Goal: Register for event/course

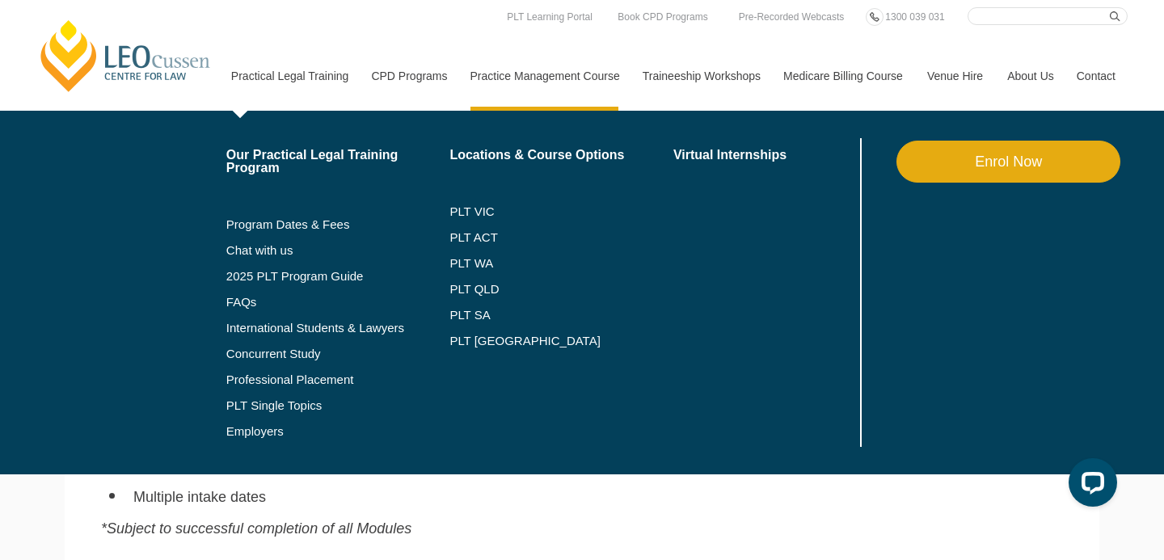
click at [308, 74] on link "Practical Legal Training" at bounding box center [289, 76] width 141 height 70
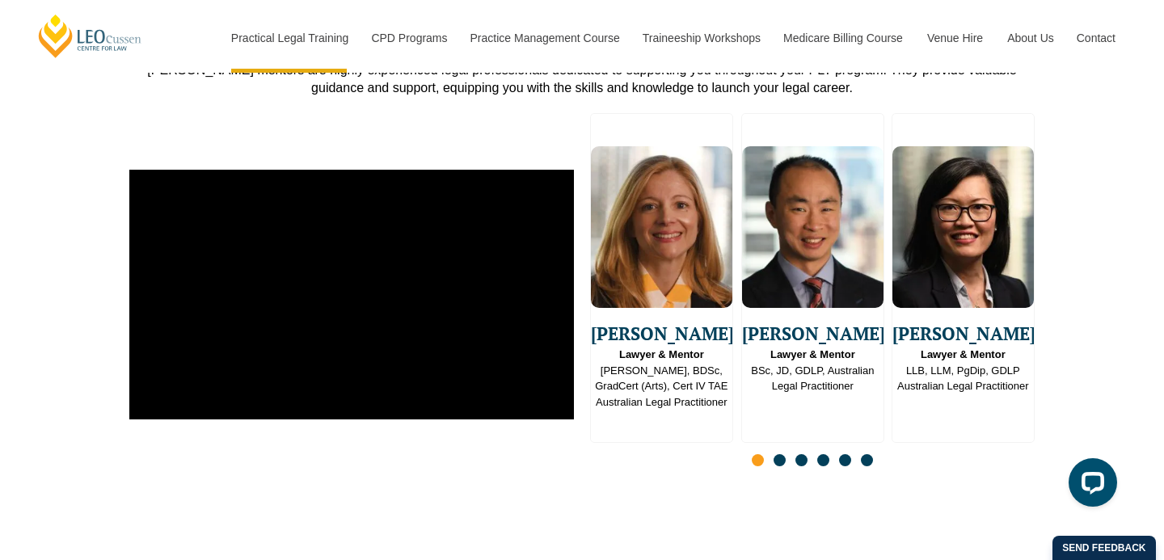
scroll to position [4117, 0]
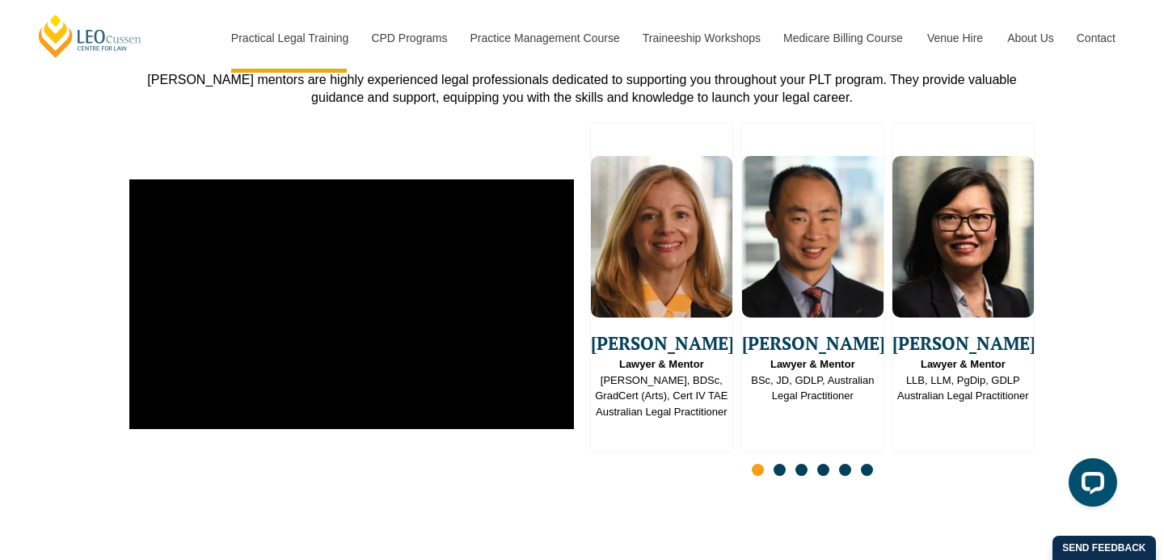
click at [780, 464] on span "Go to slide 2" at bounding box center [780, 470] width 12 height 12
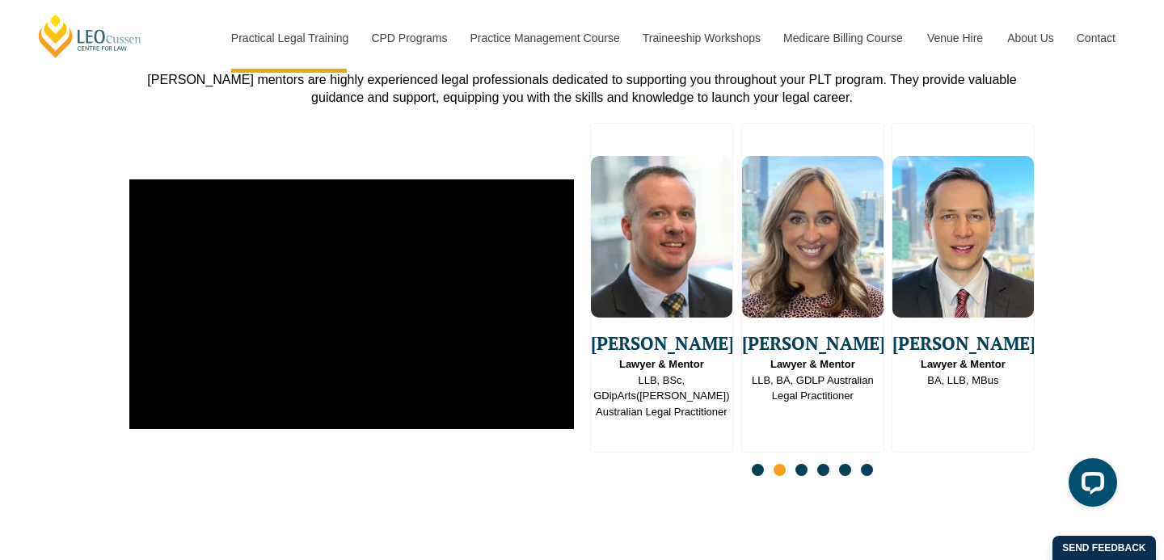
click at [803, 464] on span "Go to slide 3" at bounding box center [802, 470] width 12 height 12
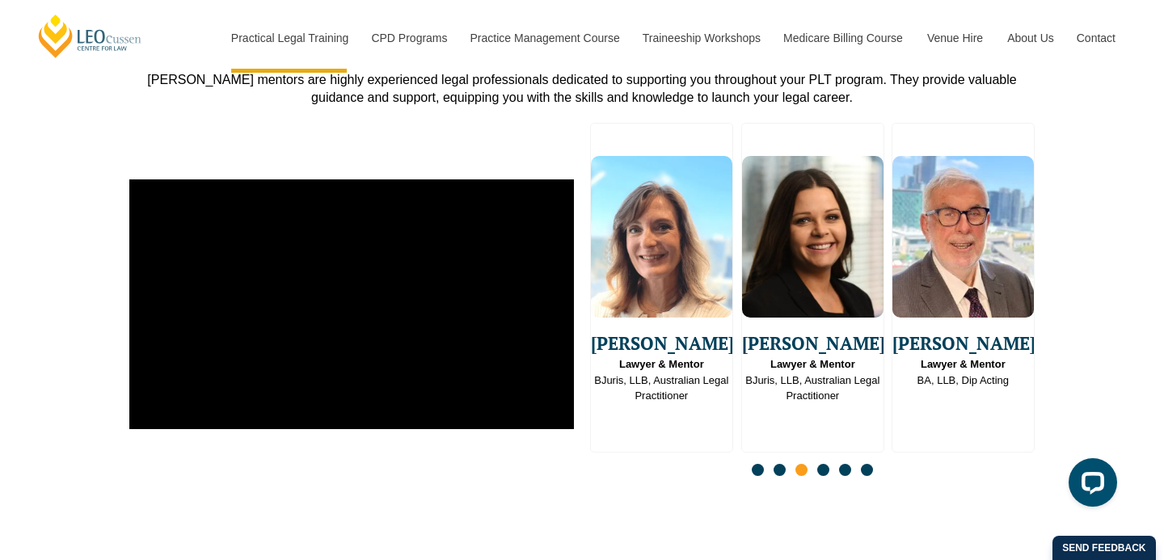
click at [820, 464] on span "Go to slide 4" at bounding box center [823, 470] width 12 height 12
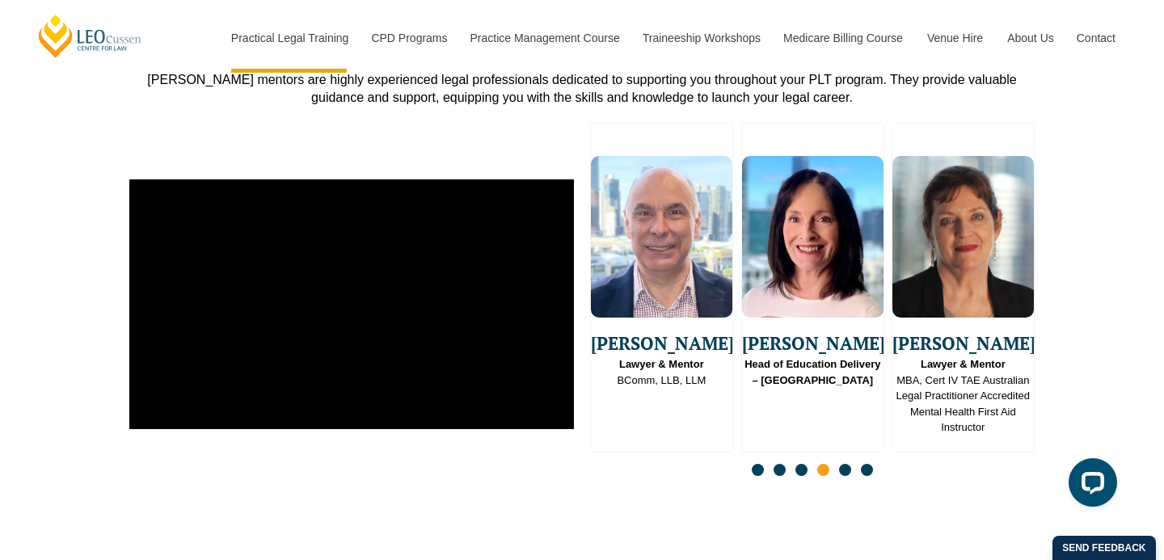
drag, startPoint x: 850, startPoint y: 443, endPoint x: 841, endPoint y: 443, distance: 8.9
click at [850, 464] on span "Go to slide 5" at bounding box center [845, 470] width 12 height 12
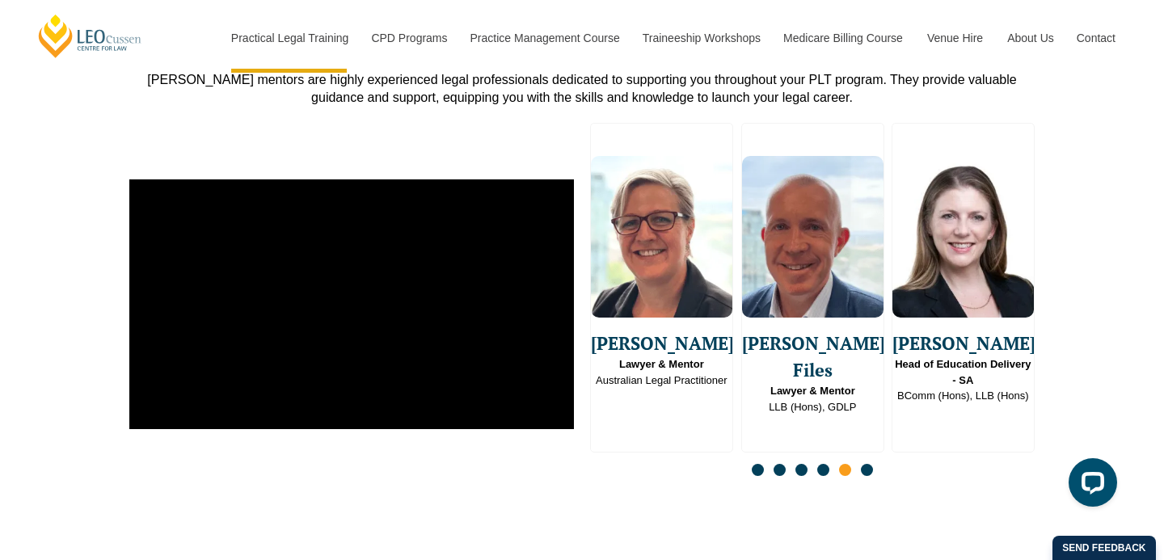
click at [872, 464] on span "Go to slide 6" at bounding box center [867, 470] width 12 height 12
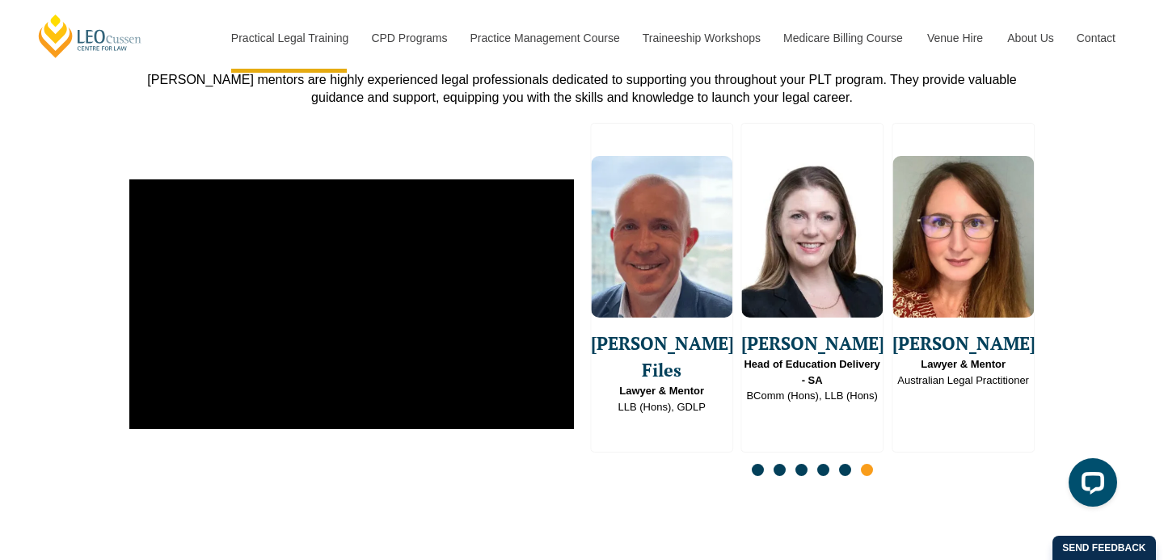
click at [758, 464] on span "Go to slide 1" at bounding box center [758, 470] width 12 height 12
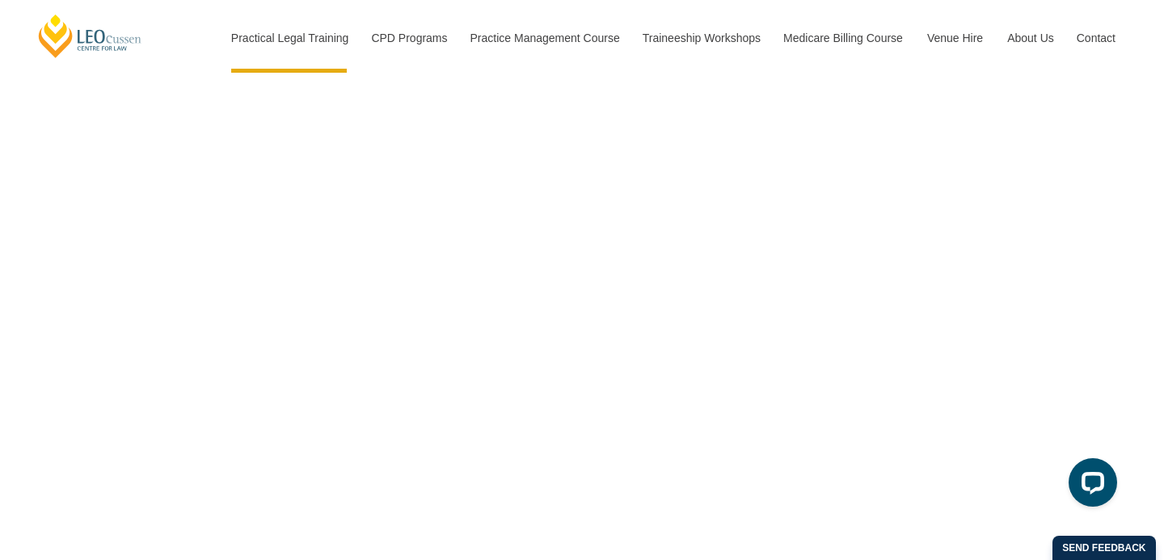
scroll to position [4832, 0]
